Goal: Check status: Check status

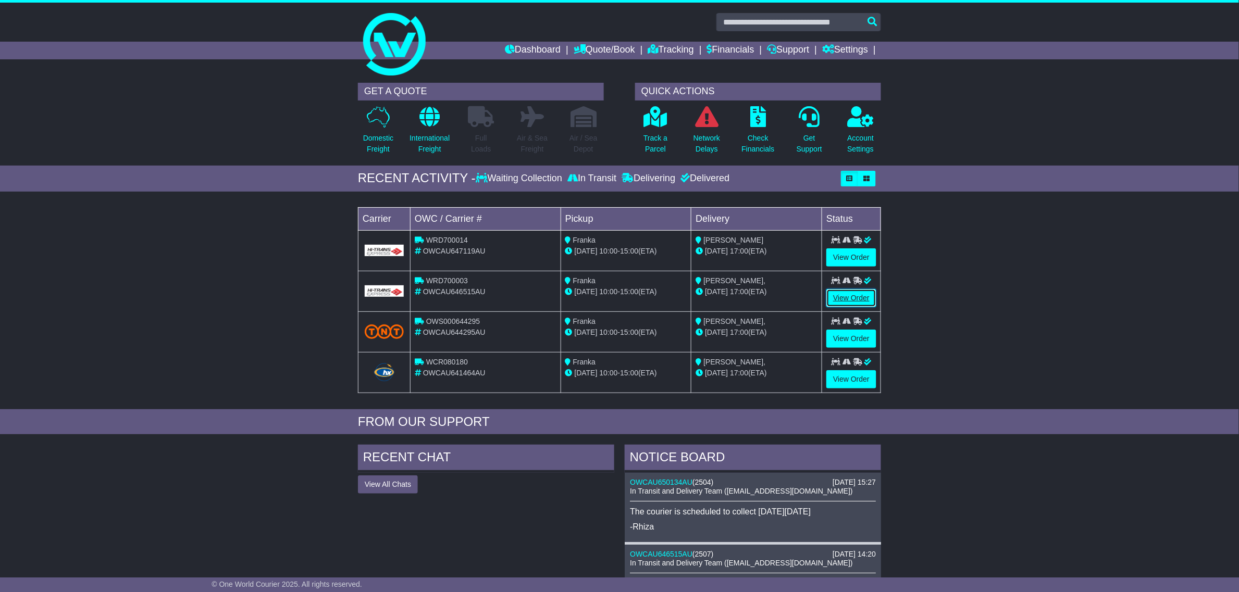
click at [839, 298] on link "View Order" at bounding box center [851, 298] width 50 height 18
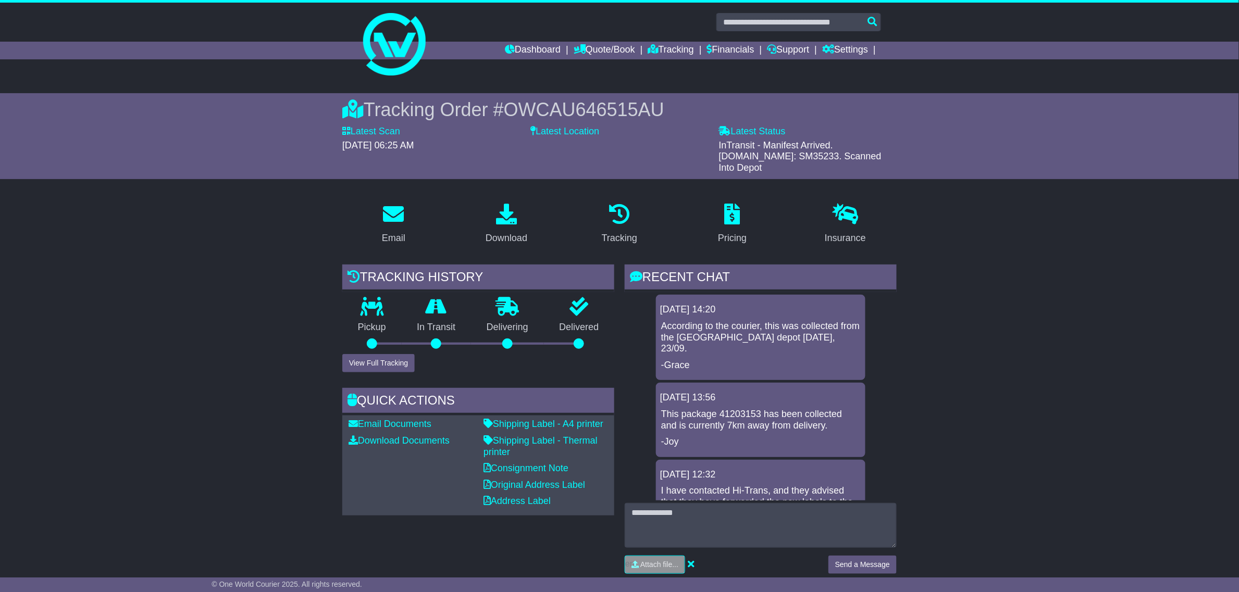
click at [638, 108] on span "OWCAU646515AU" at bounding box center [584, 109] width 160 height 21
click at [639, 108] on span "OWCAU646515AU" at bounding box center [584, 109] width 160 height 21
copy span "OWCAU646515AU"
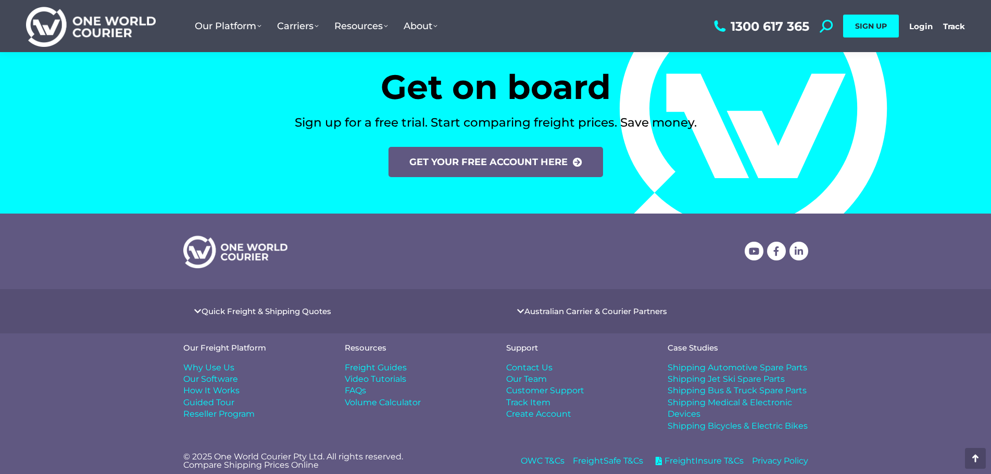
scroll to position [4302, 0]
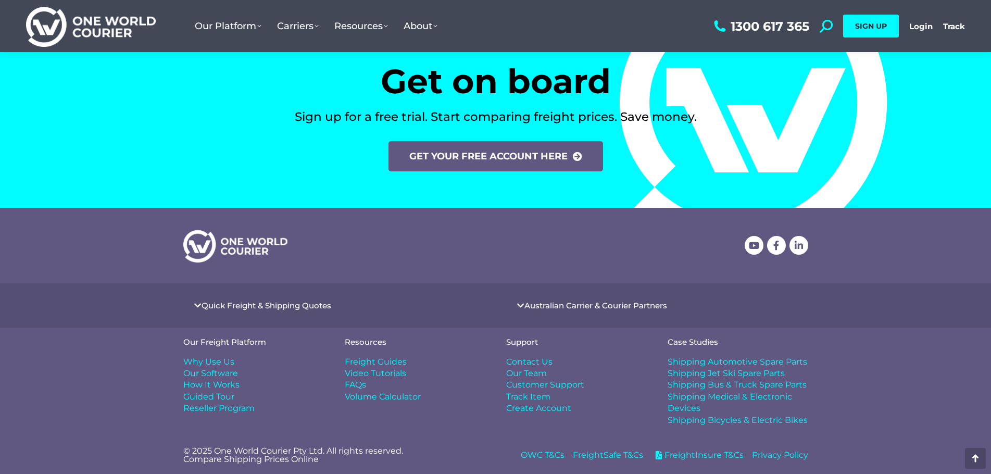
click at [547, 452] on span "OWC T&Cs" at bounding box center [543, 455] width 44 height 11
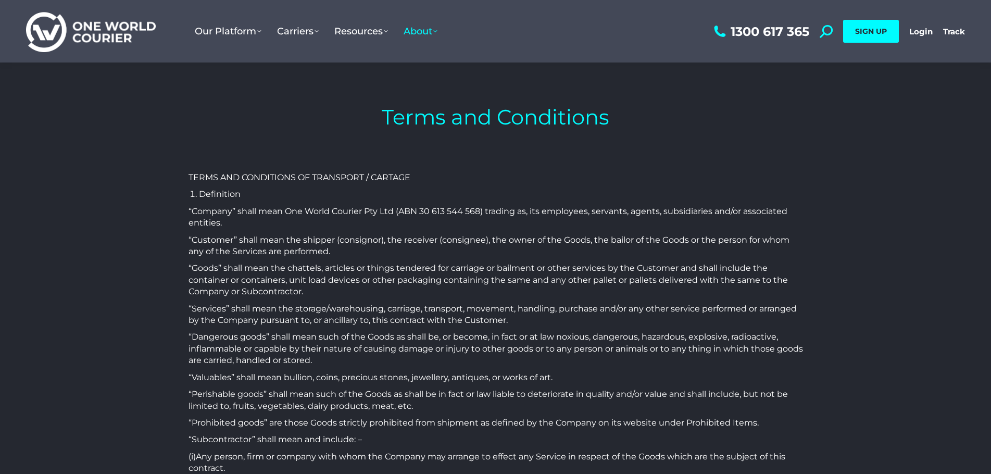
click at [414, 180] on p "TERMS AND CONDITIONS OF TRANSPORT / CARTAGE" at bounding box center [496, 177] width 615 height 11
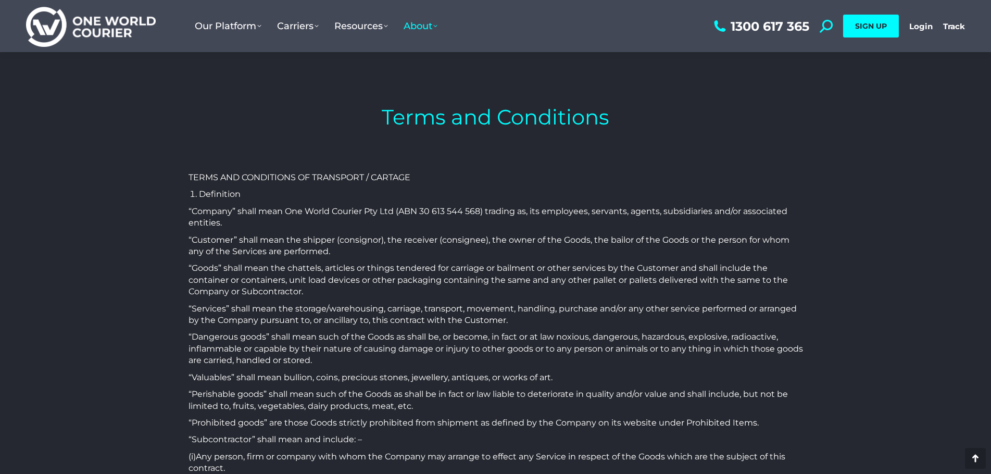
scroll to position [2166, 0]
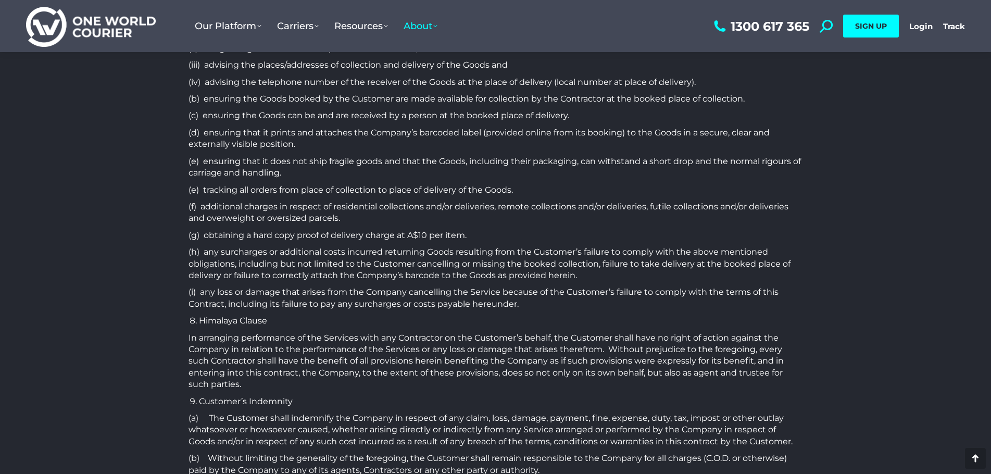
scroll to position [1541, 0]
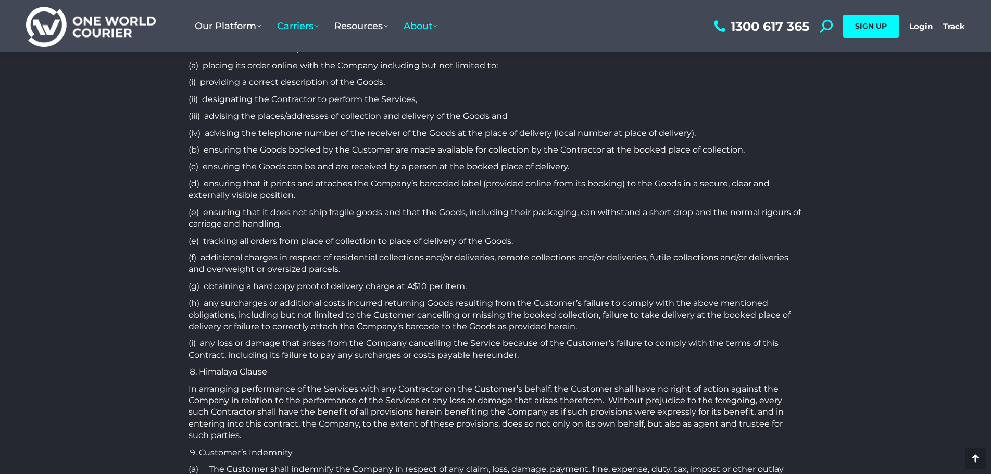
click at [306, 26] on span "Carriers" at bounding box center [298, 25] width 42 height 11
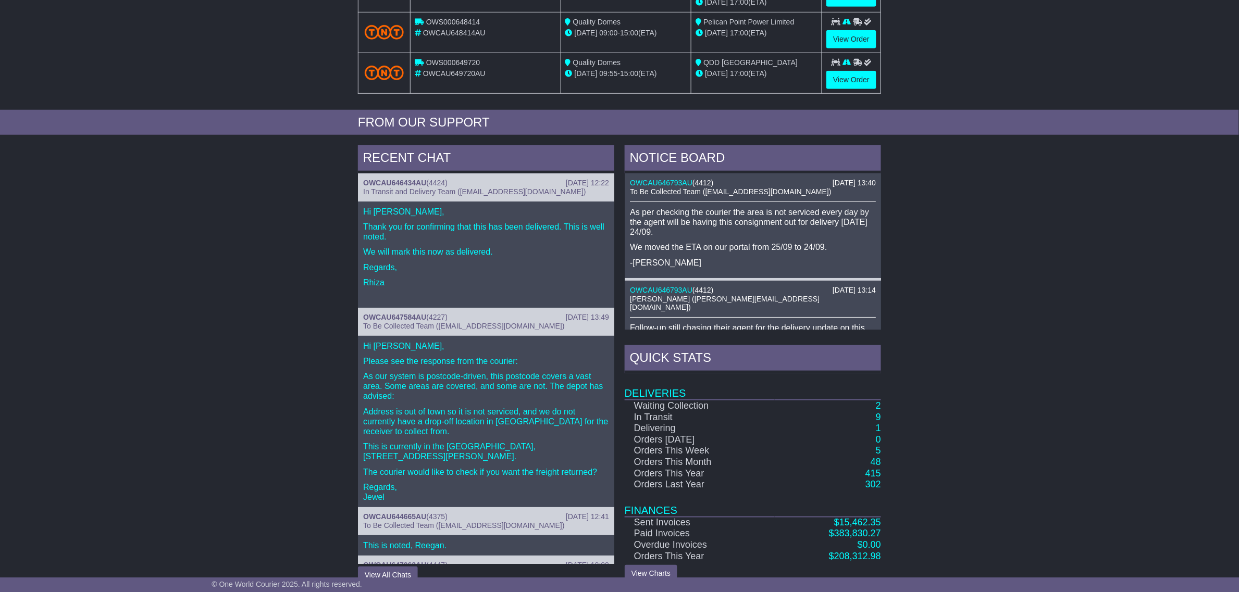
scroll to position [321, 0]
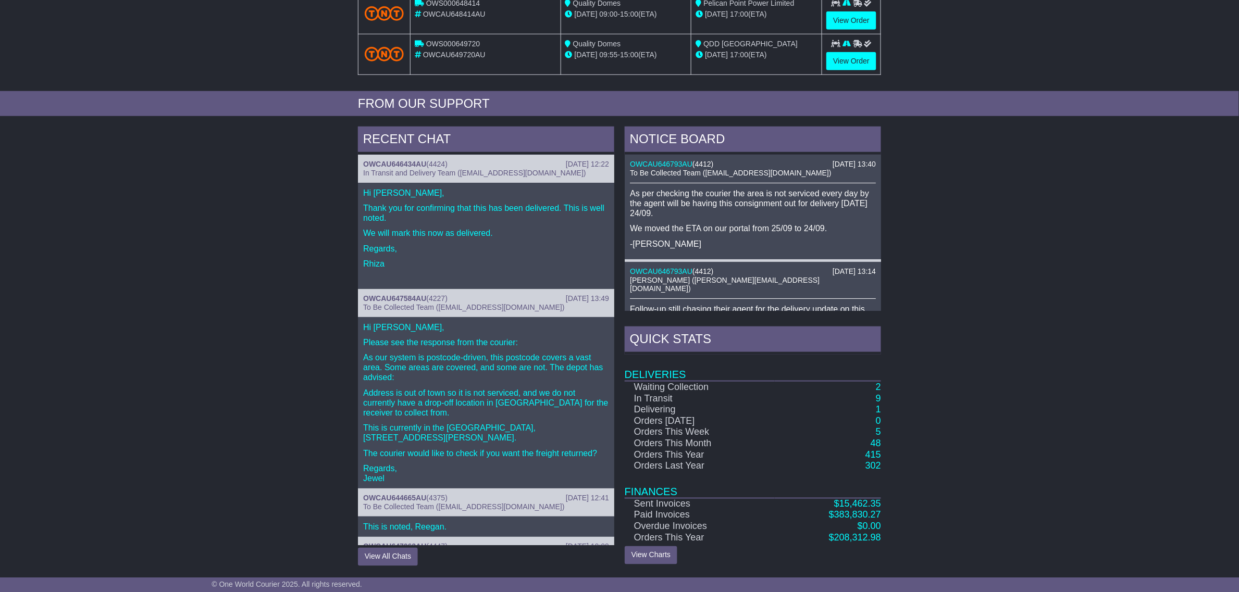
click at [224, 366] on div "RECENT CHAT [DATE] 12:22 OWCAU646434AU ( 4424 ) In Transit and Delivery Team ([…" at bounding box center [619, 346] width 1239 height 450
